Goal: Check status: Check status

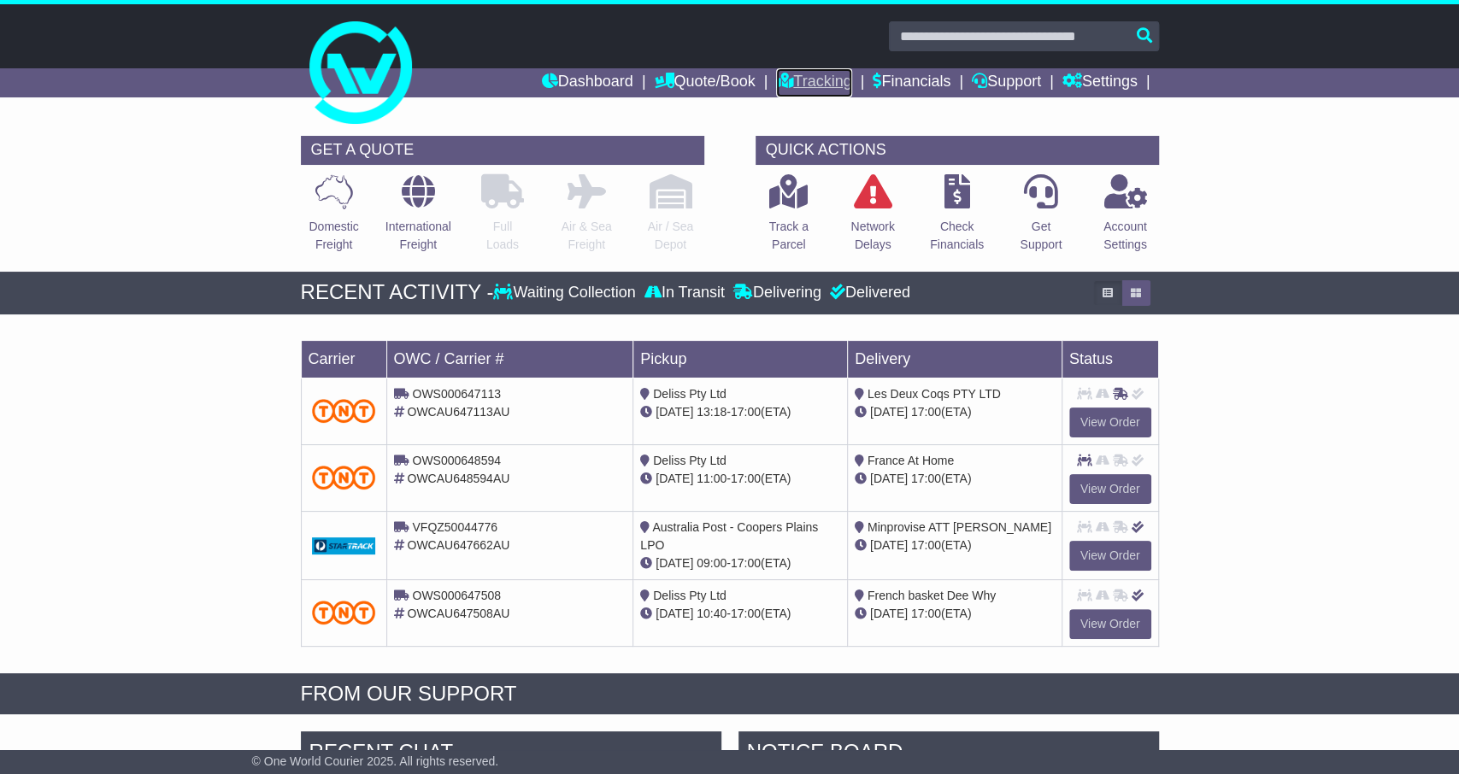
click at [809, 93] on link "Tracking" at bounding box center [813, 82] width 75 height 29
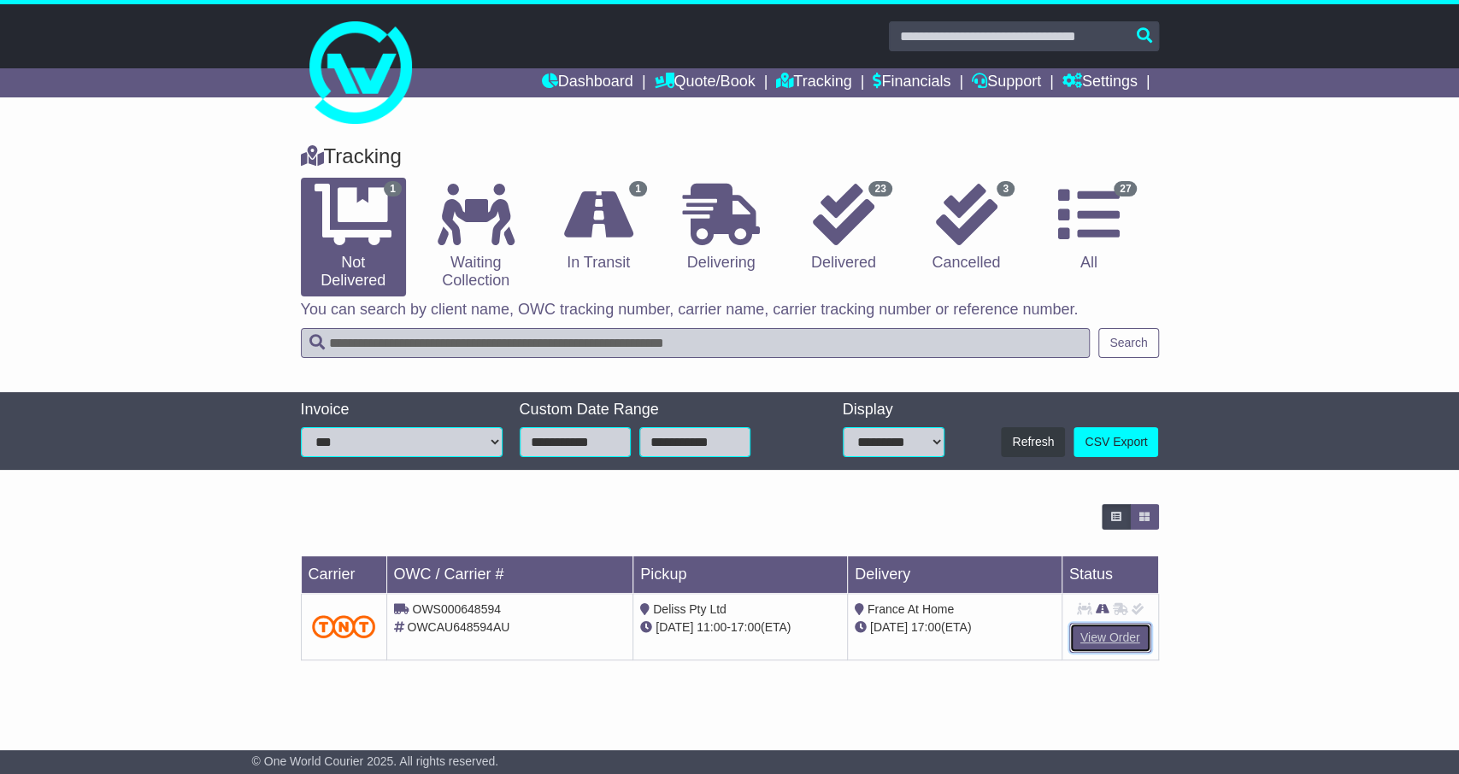
click at [1084, 641] on link "View Order" at bounding box center [1110, 638] width 82 height 30
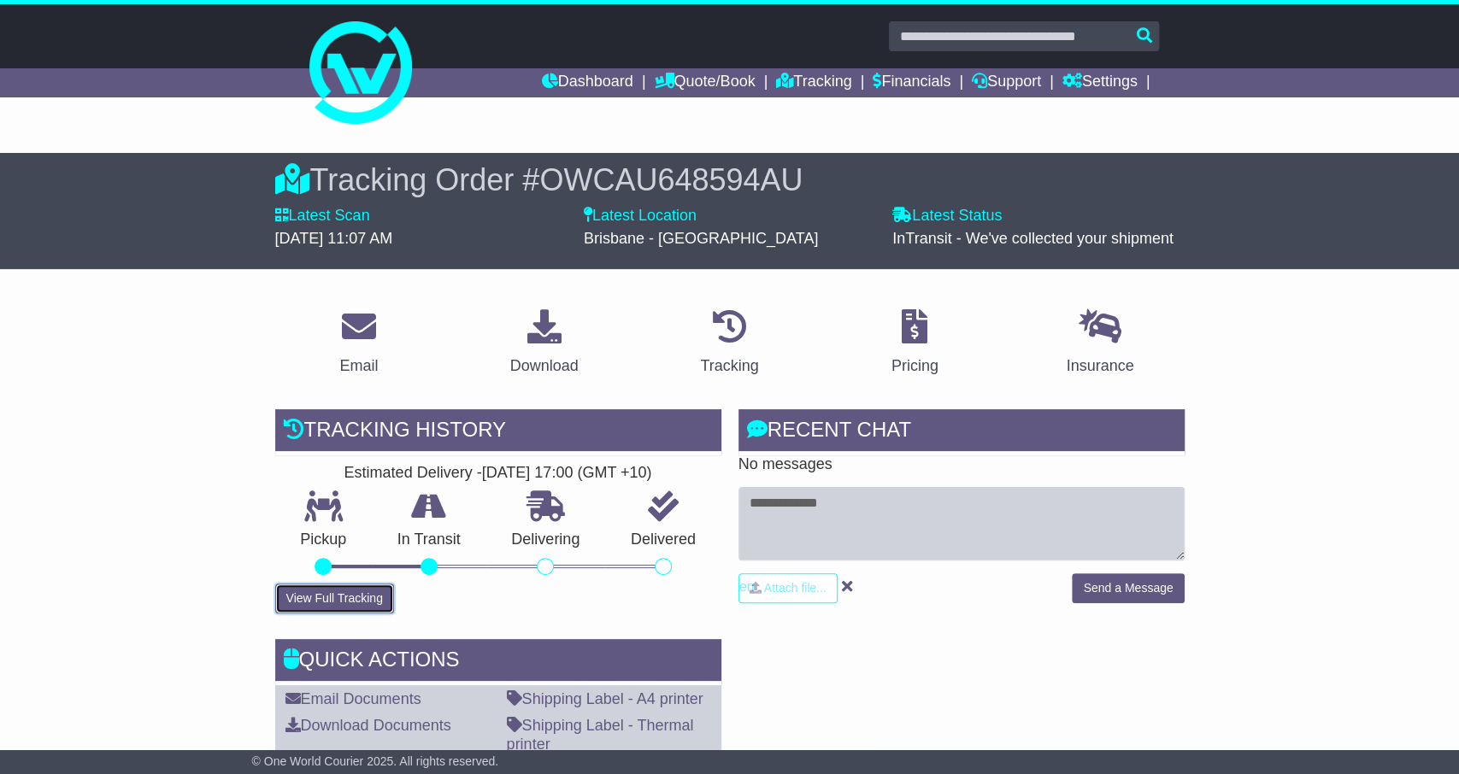
click at [324, 589] on button "View Full Tracking" at bounding box center [334, 599] width 119 height 30
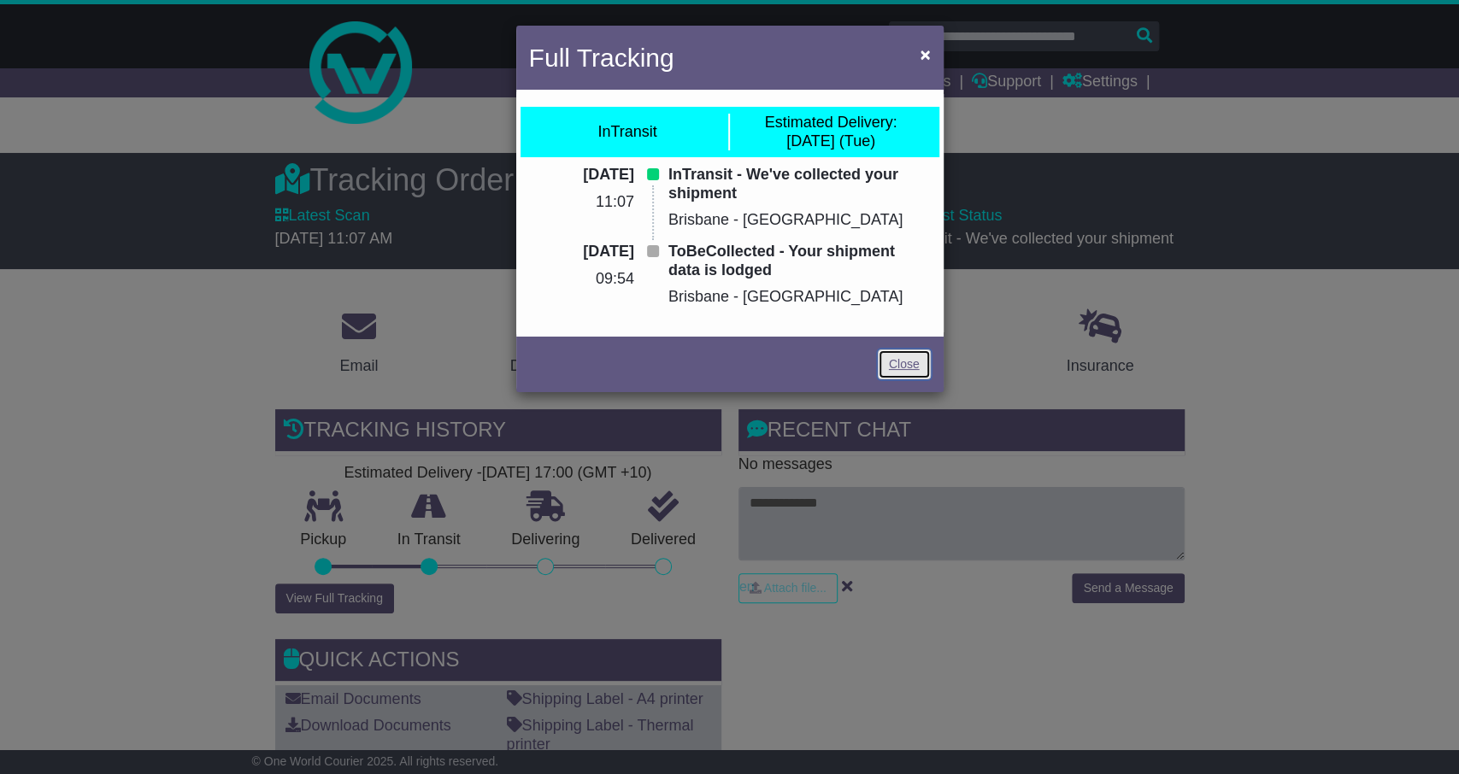
click at [902, 366] on link "Close" at bounding box center [904, 365] width 53 height 30
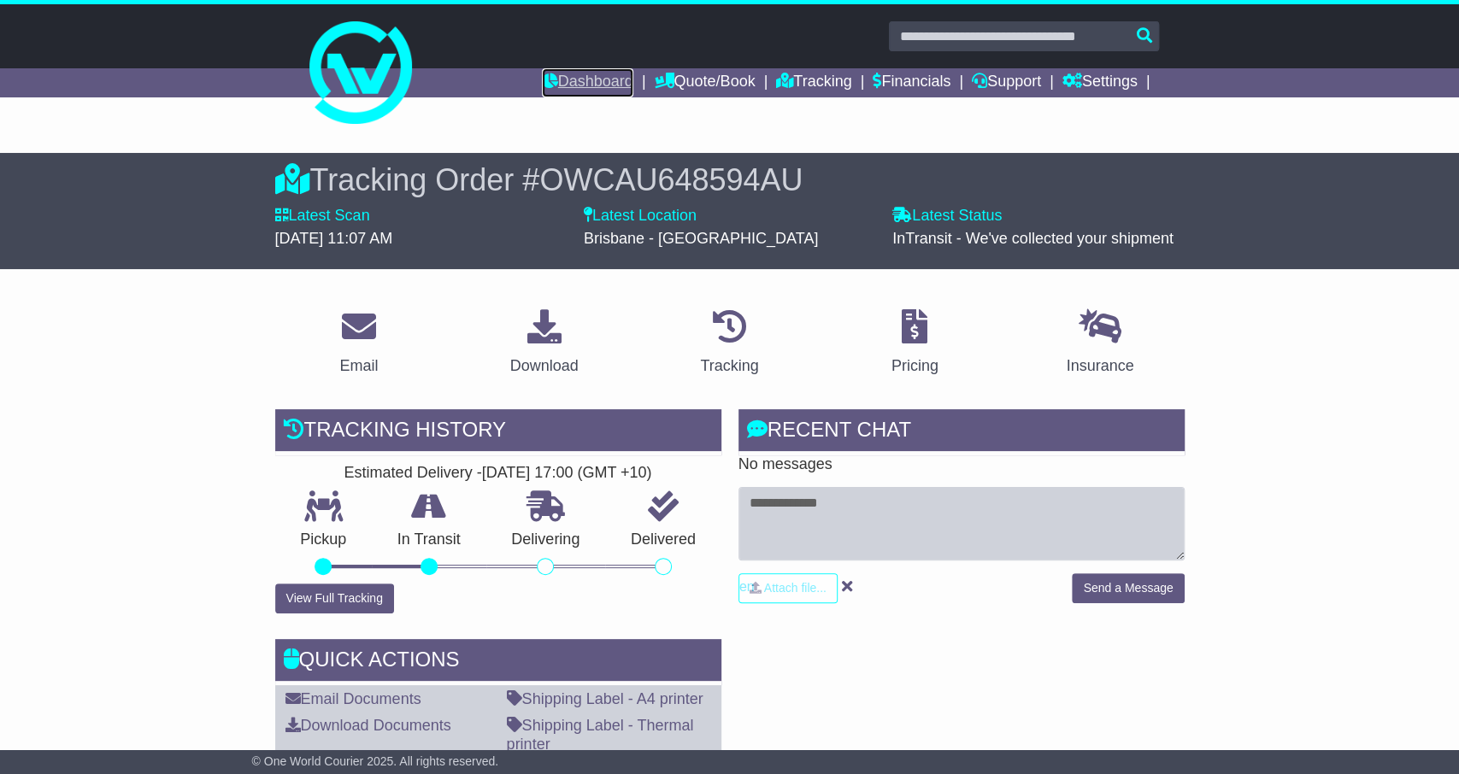
click at [565, 91] on link "Dashboard" at bounding box center [587, 82] width 91 height 29
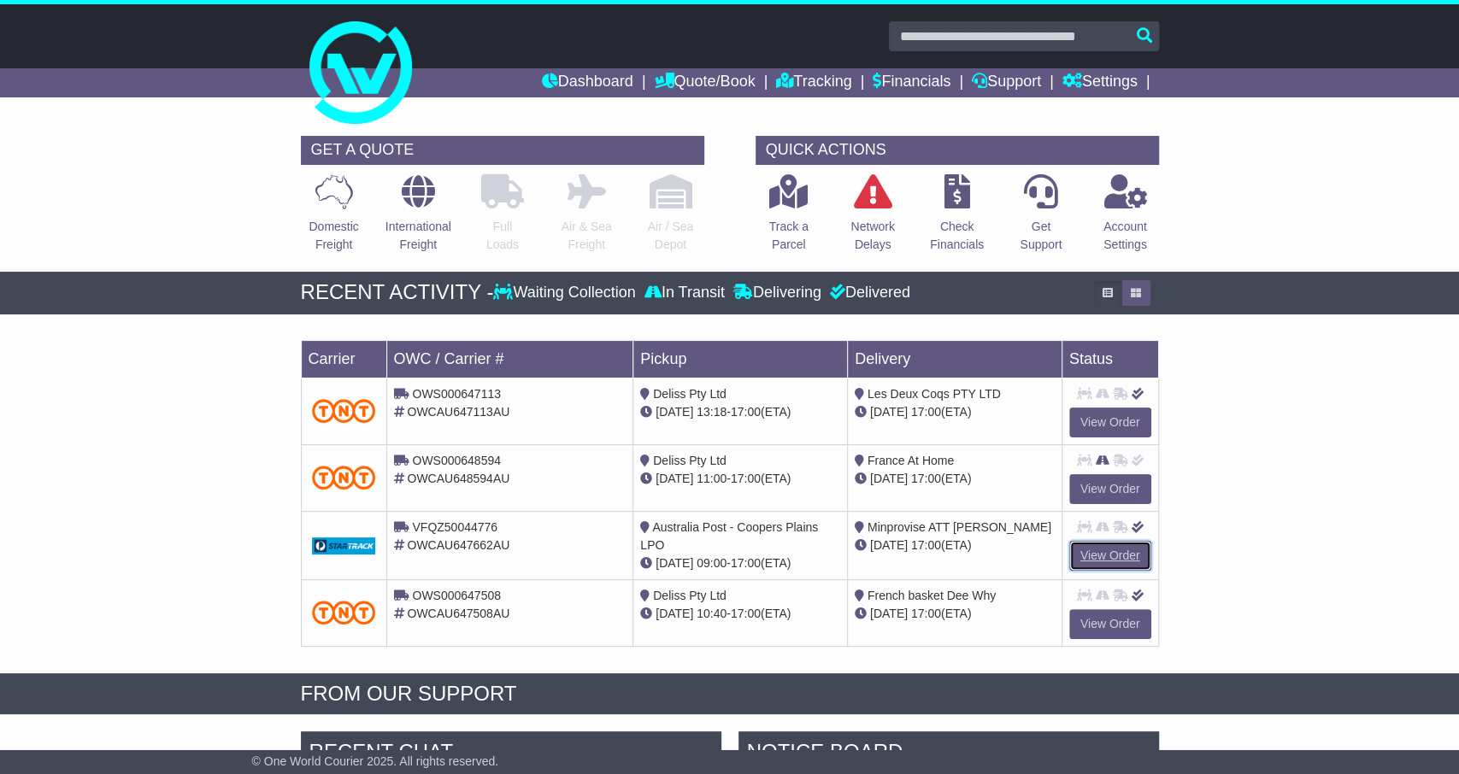
click at [1105, 546] on link "View Order" at bounding box center [1110, 556] width 82 height 30
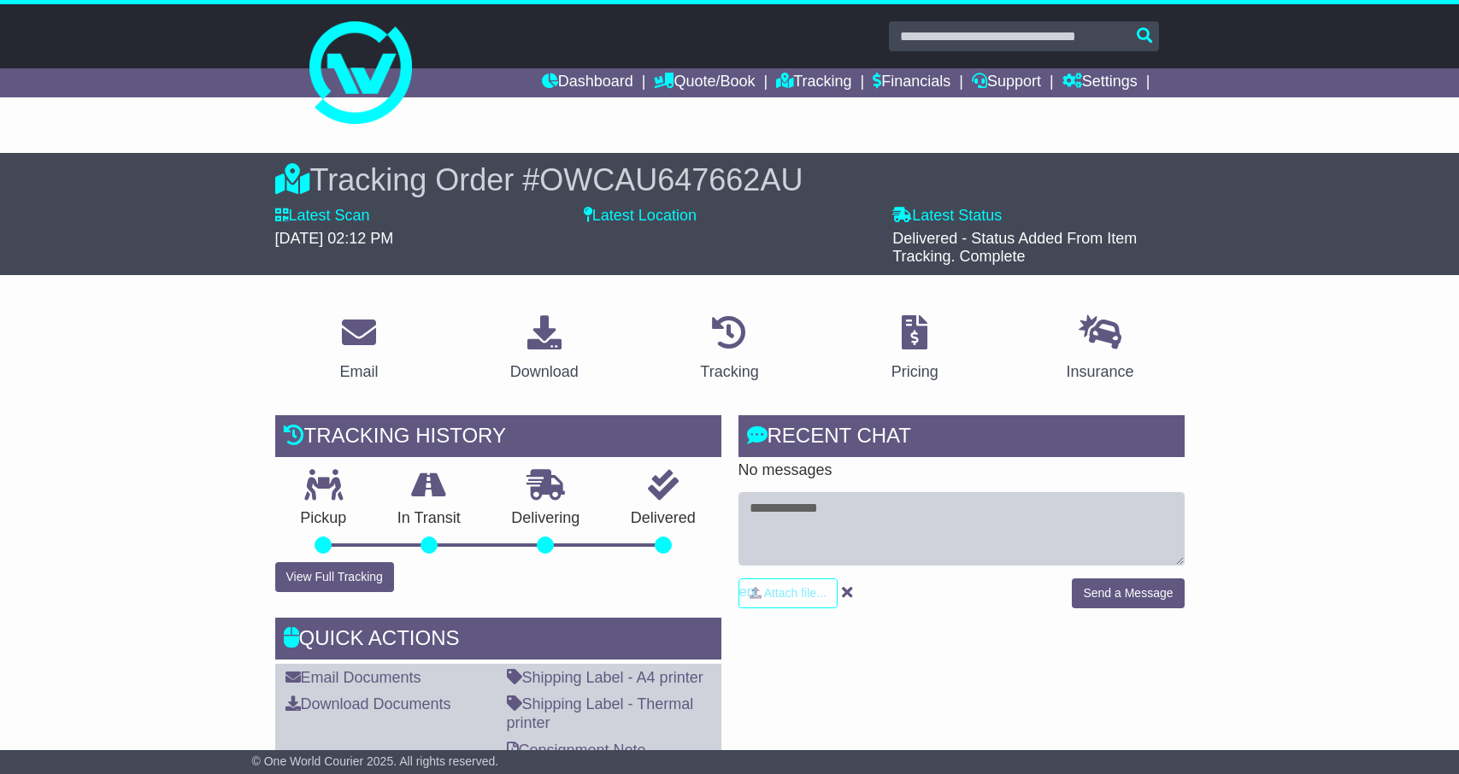
scroll to position [444, 0]
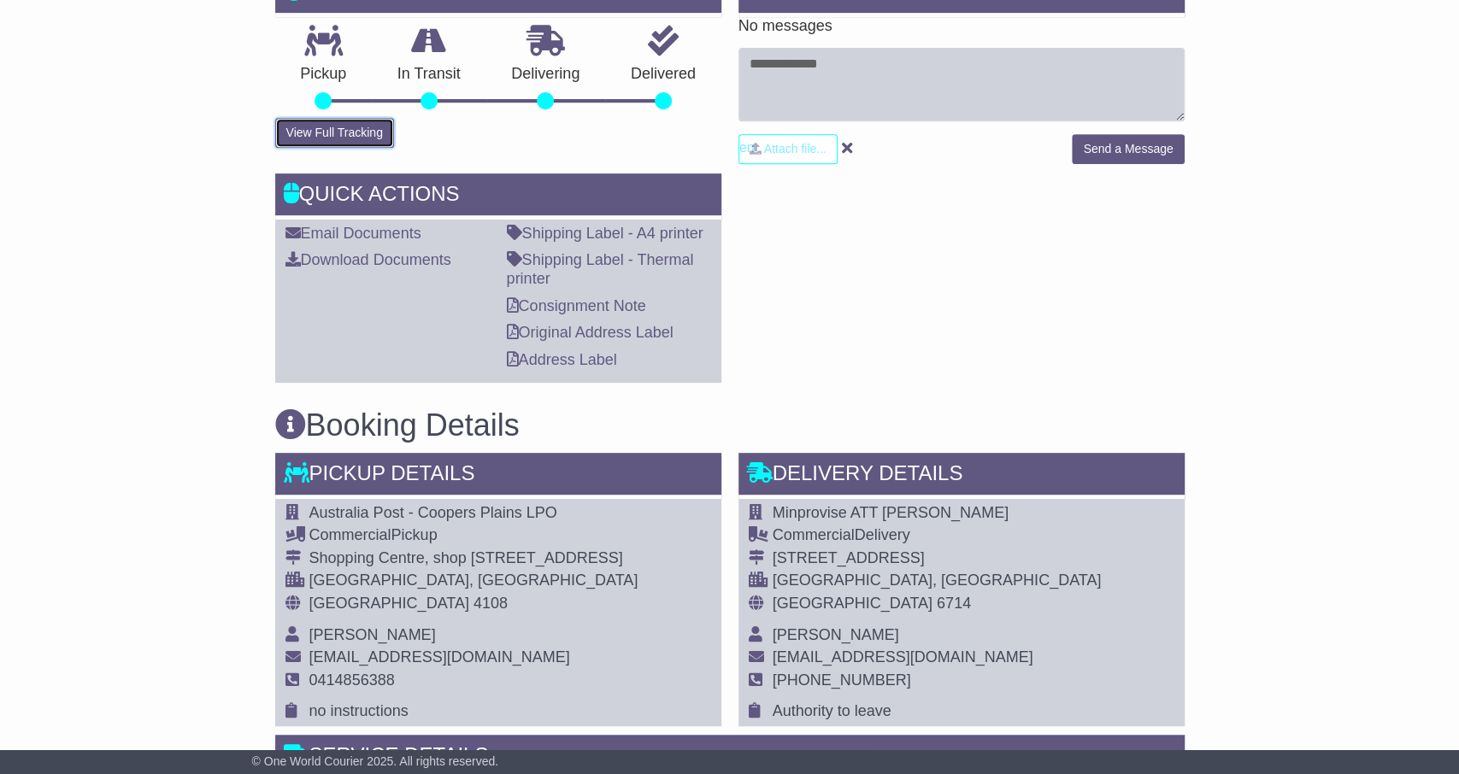
click at [331, 122] on button "View Full Tracking" at bounding box center [334, 133] width 119 height 30
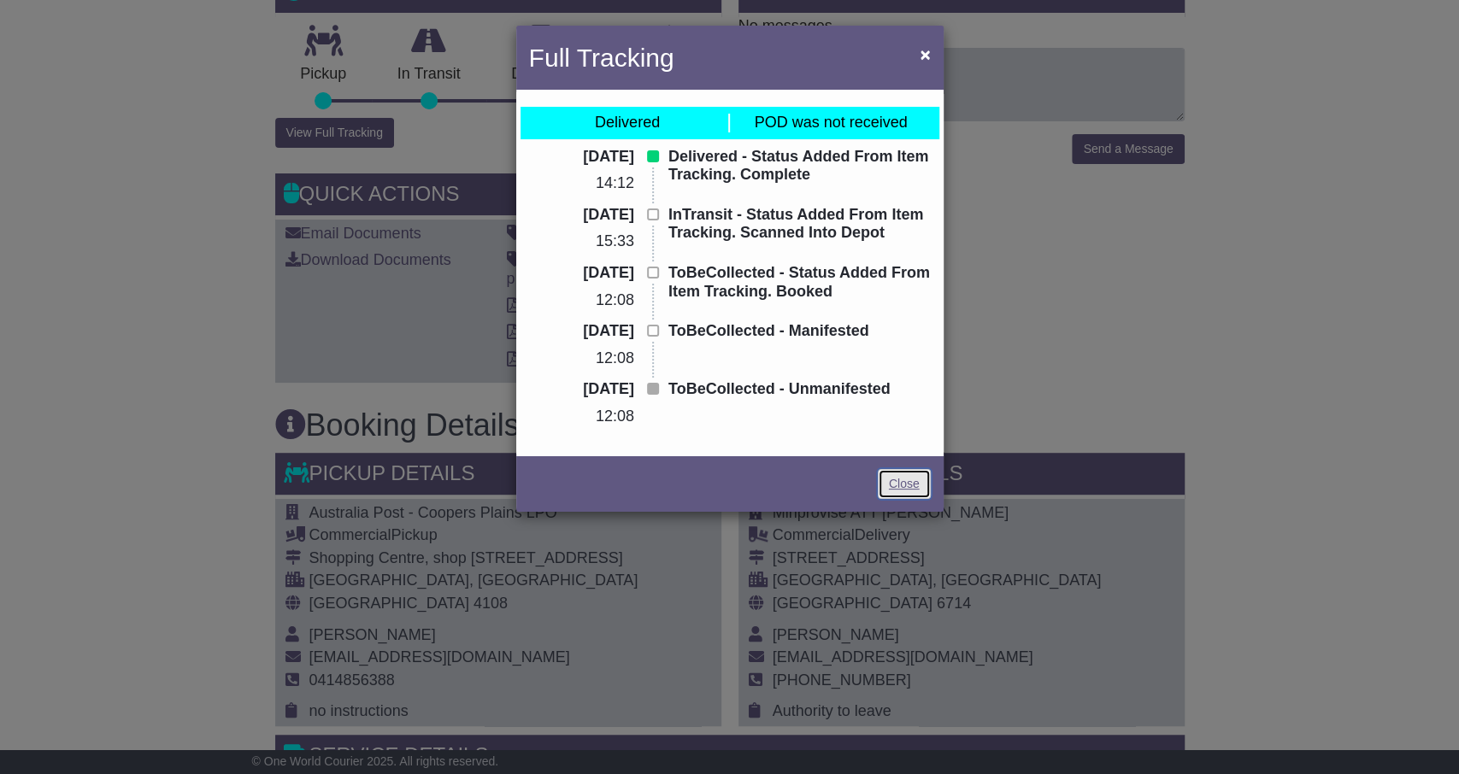
click at [902, 485] on link "Close" at bounding box center [904, 484] width 53 height 30
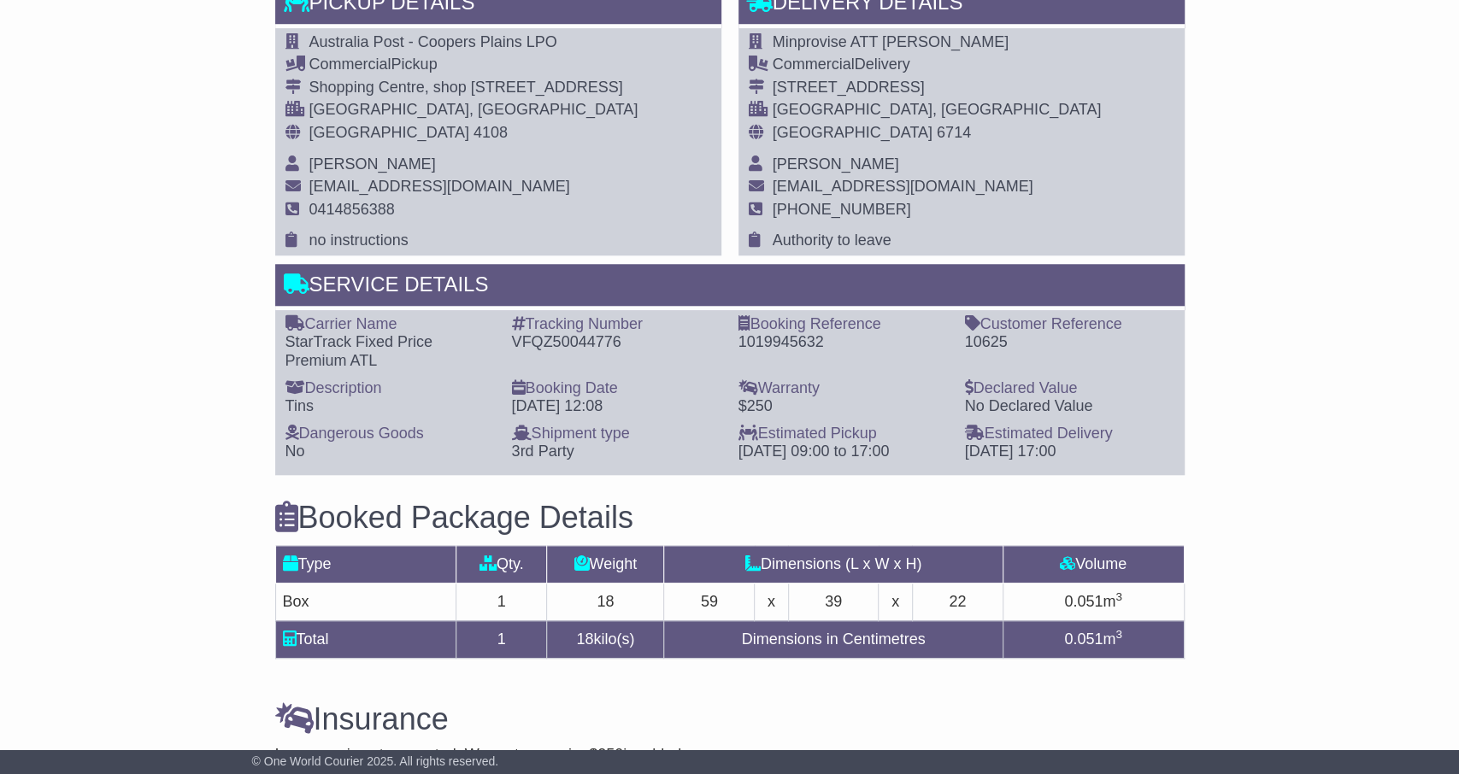
scroll to position [978, 0]
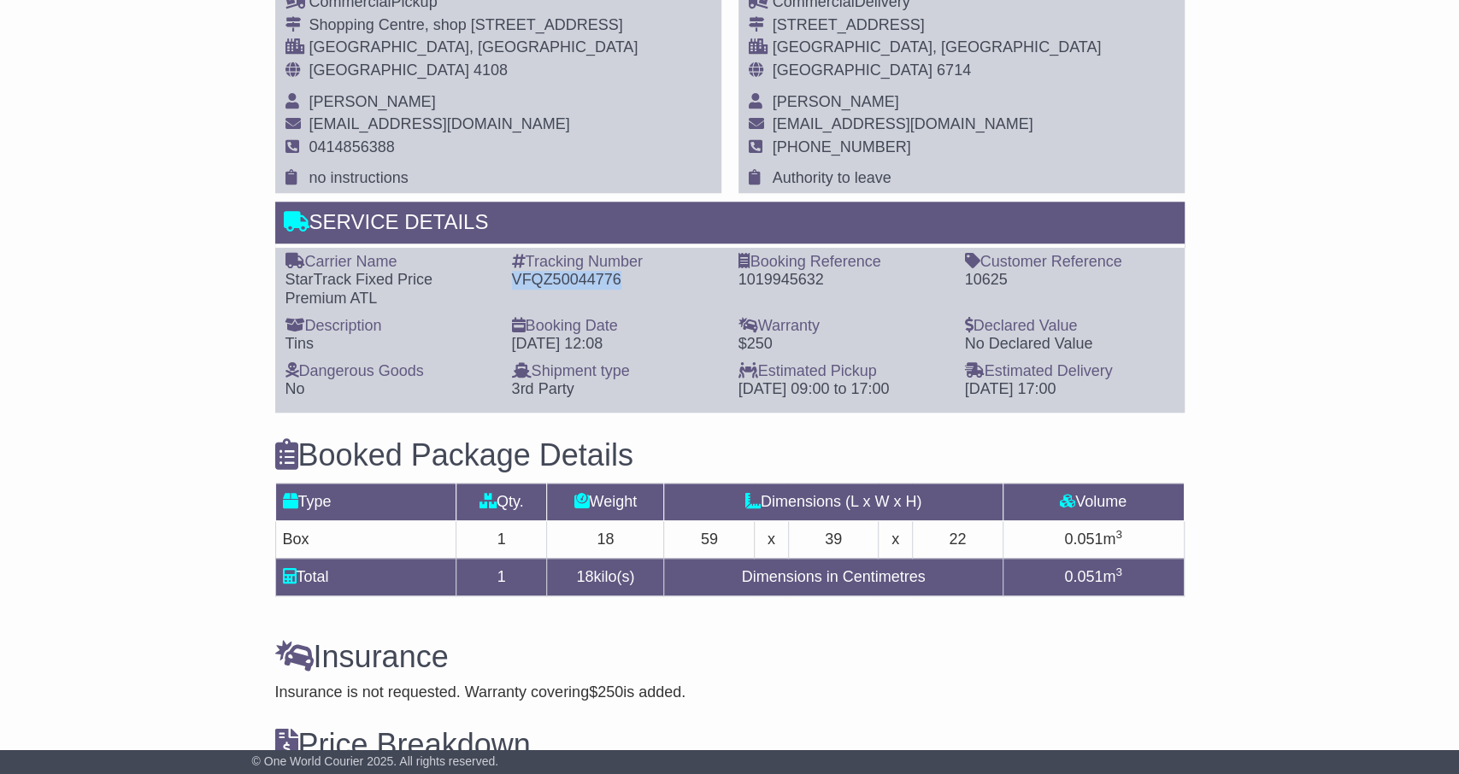
drag, startPoint x: 514, startPoint y: 274, endPoint x: 626, endPoint y: 273, distance: 112.0
click at [626, 273] on div "VFQZ50044776" at bounding box center [616, 280] width 209 height 19
copy div "VFQZ50044776"
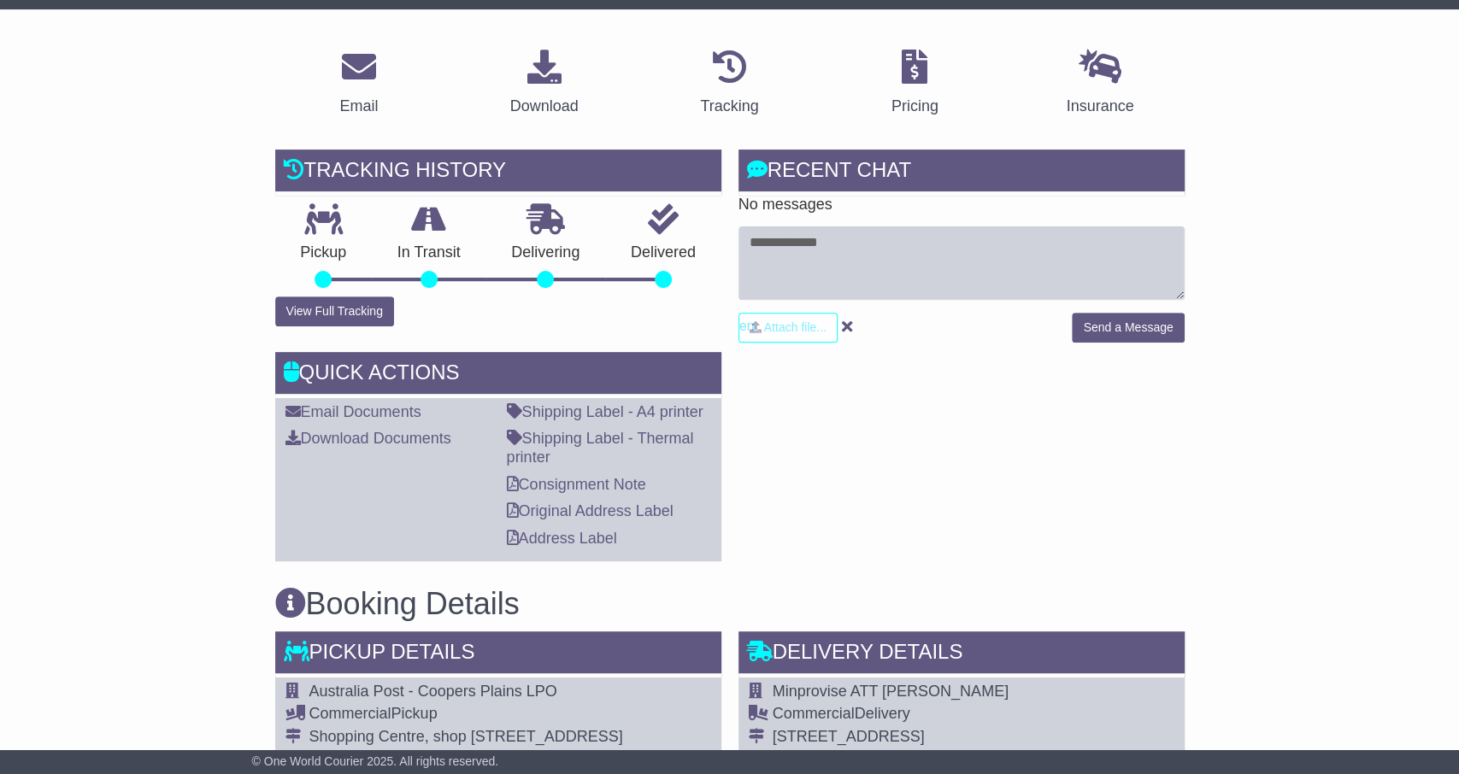
scroll to position [355, 0]
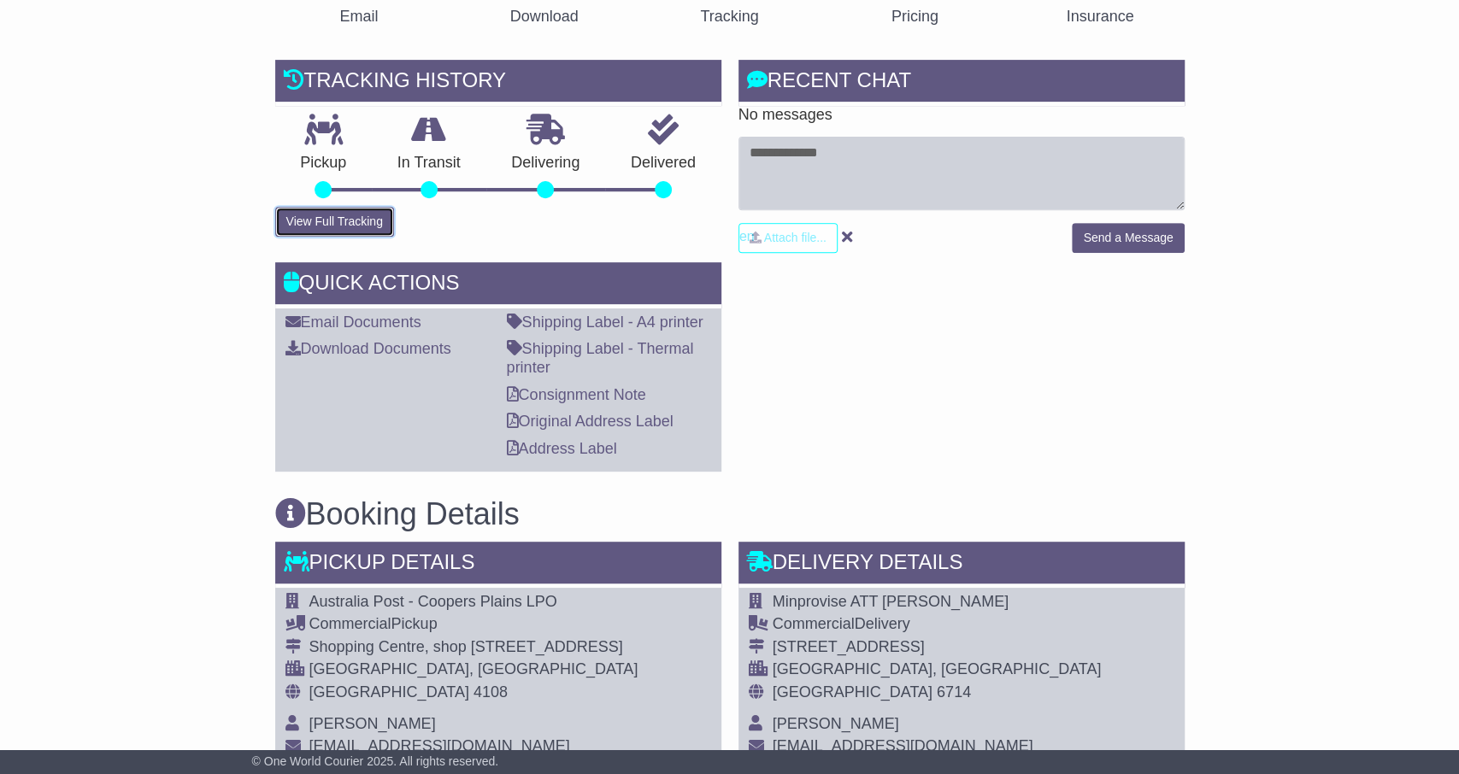
click at [378, 220] on button "View Full Tracking" at bounding box center [334, 222] width 119 height 30
